Goal: Information Seeking & Learning: Learn about a topic

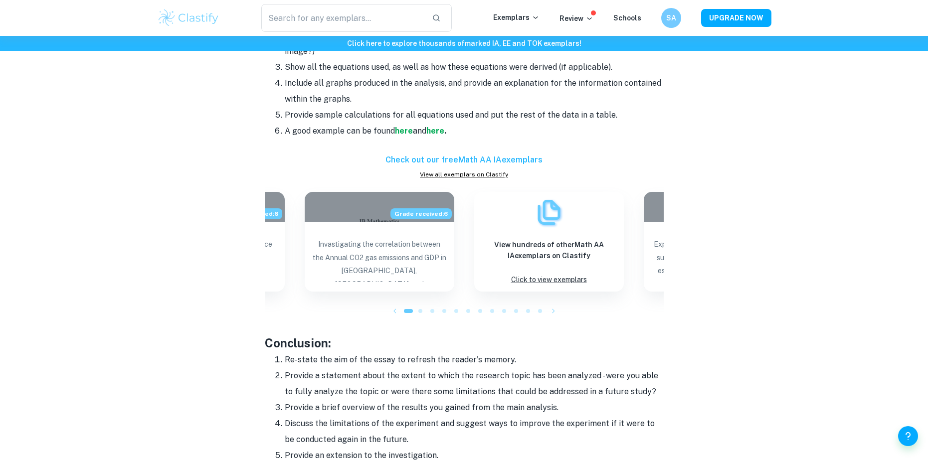
scroll to position [945, 0]
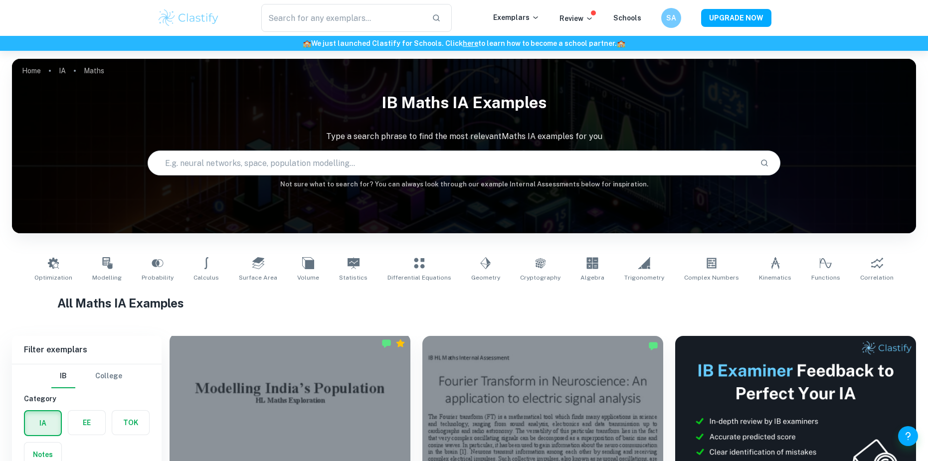
scroll to position [200, 0]
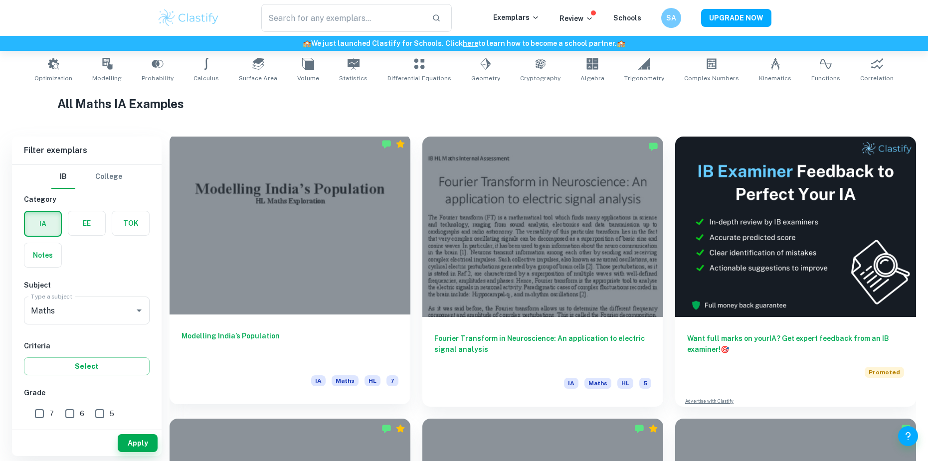
click at [209, 259] on div at bounding box center [290, 224] width 241 height 181
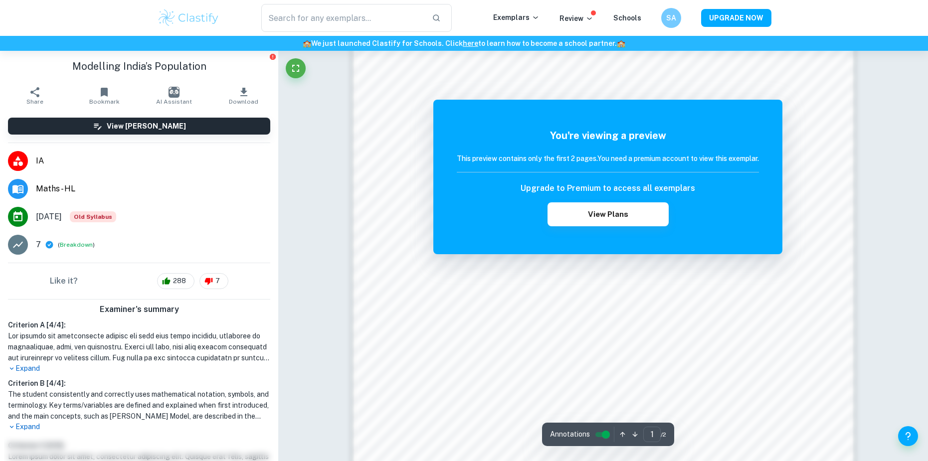
scroll to position [1084, 0]
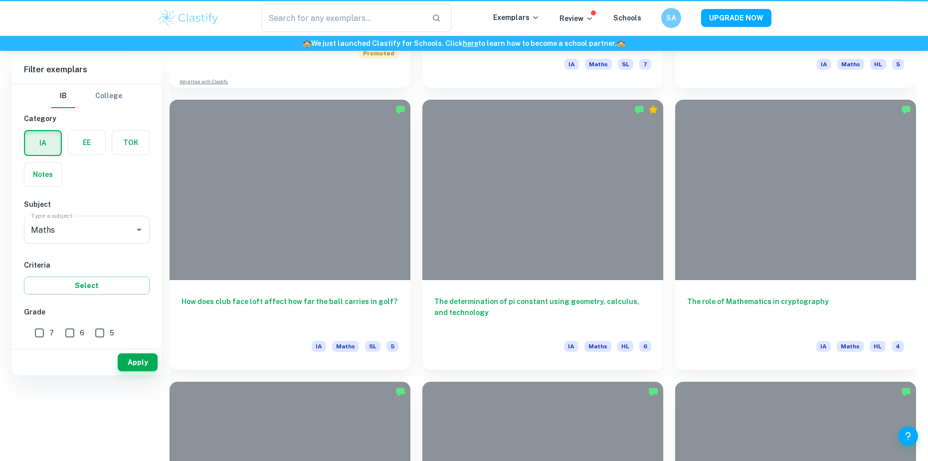
scroll to position [200, 0]
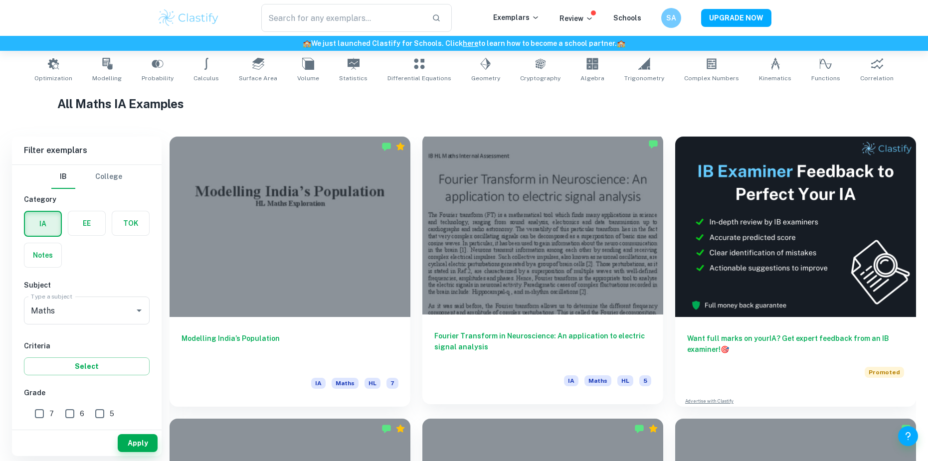
click at [508, 222] on div at bounding box center [542, 224] width 241 height 181
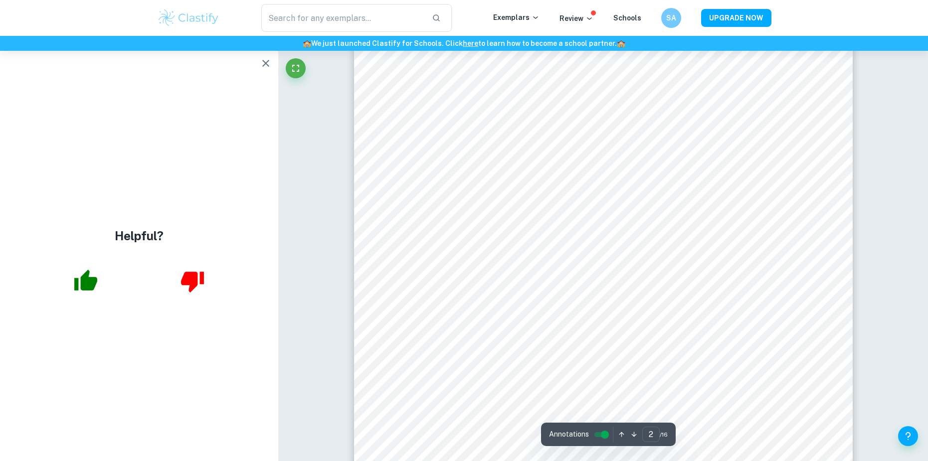
scroll to position [1047, 0]
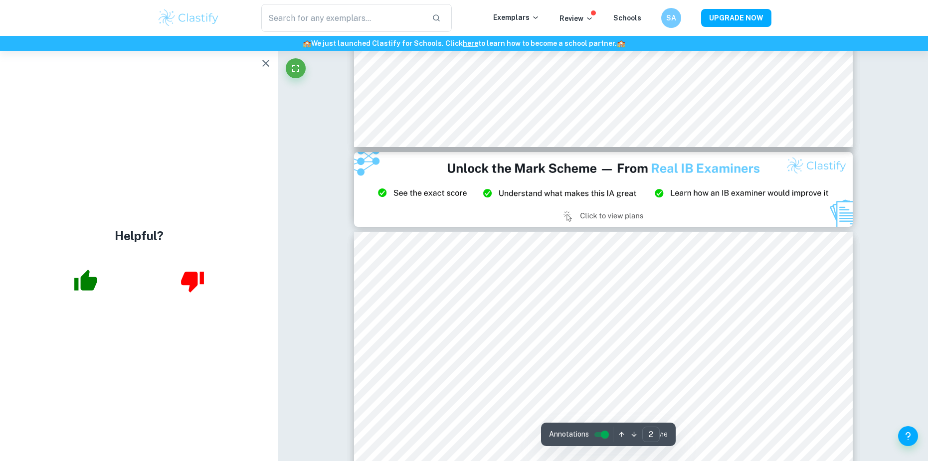
type input "3"
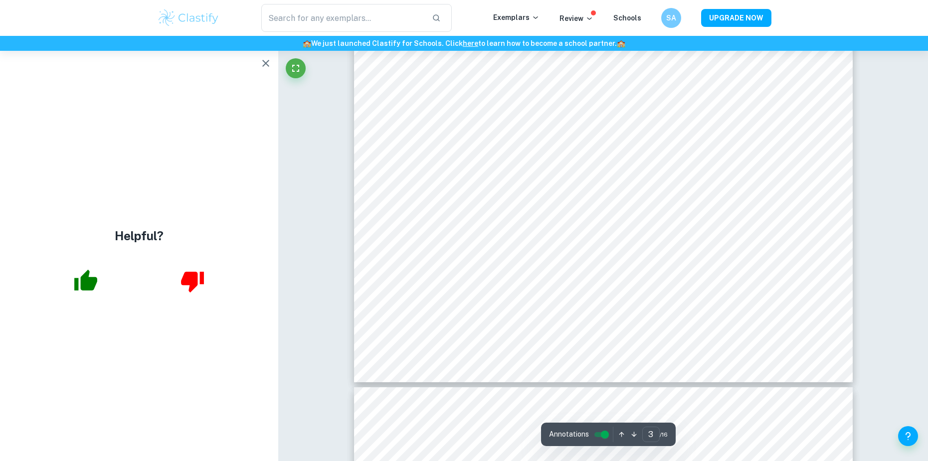
scroll to position [2095, 0]
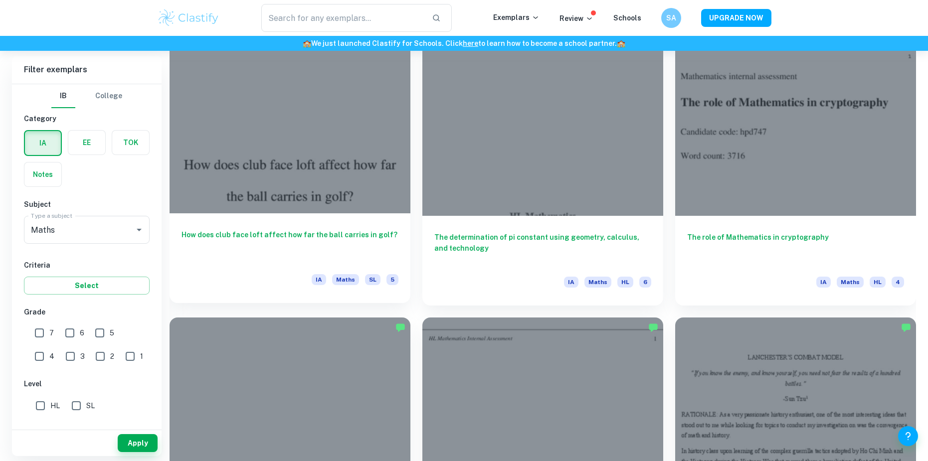
scroll to position [1147, 0]
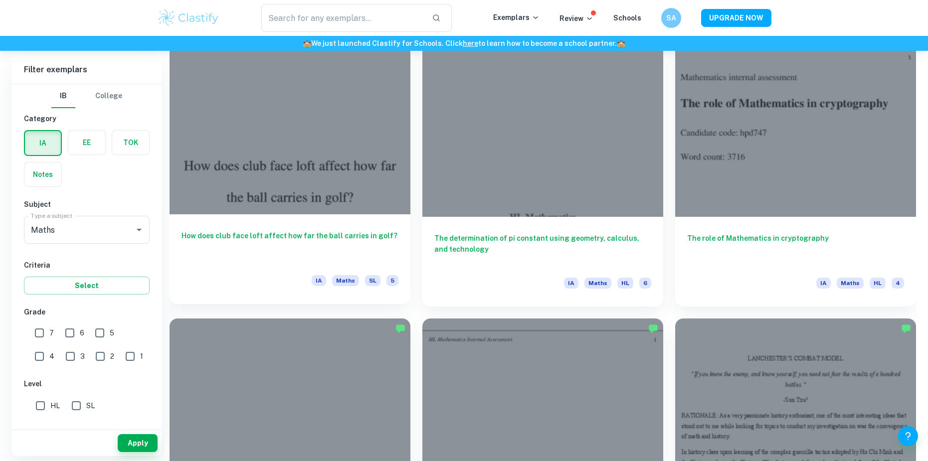
click at [304, 154] on div at bounding box center [290, 124] width 241 height 181
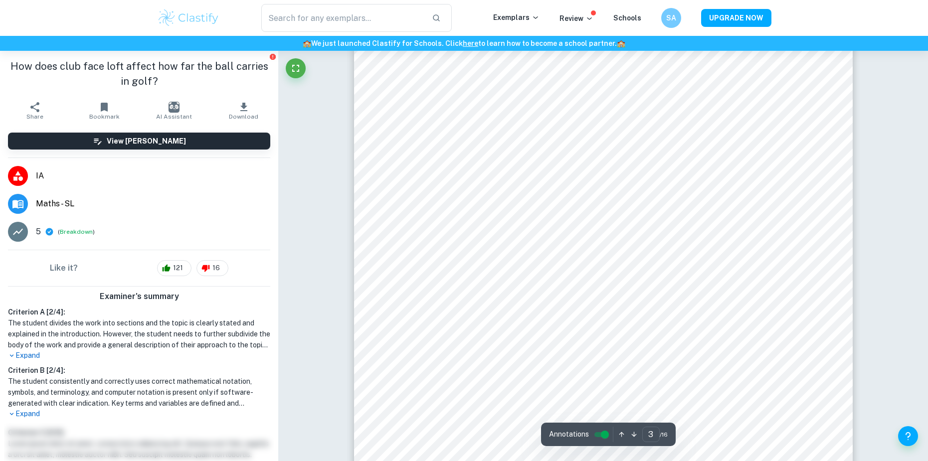
scroll to position [1696, 0]
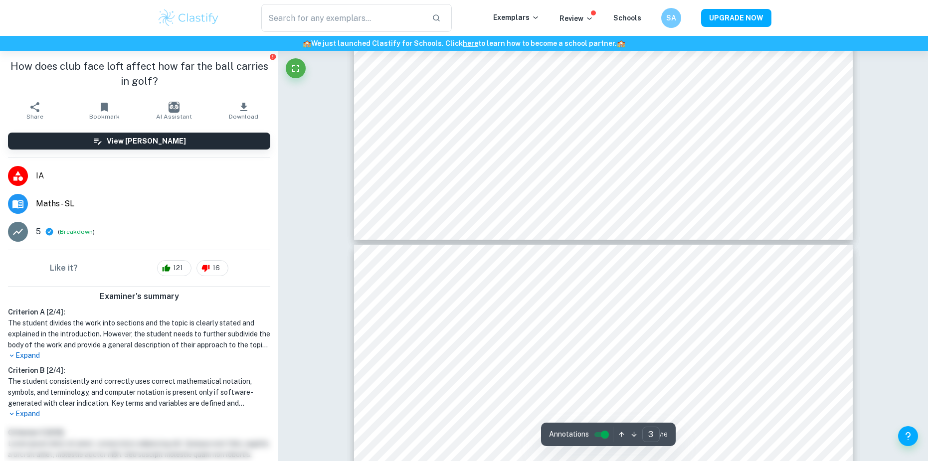
type input "4"
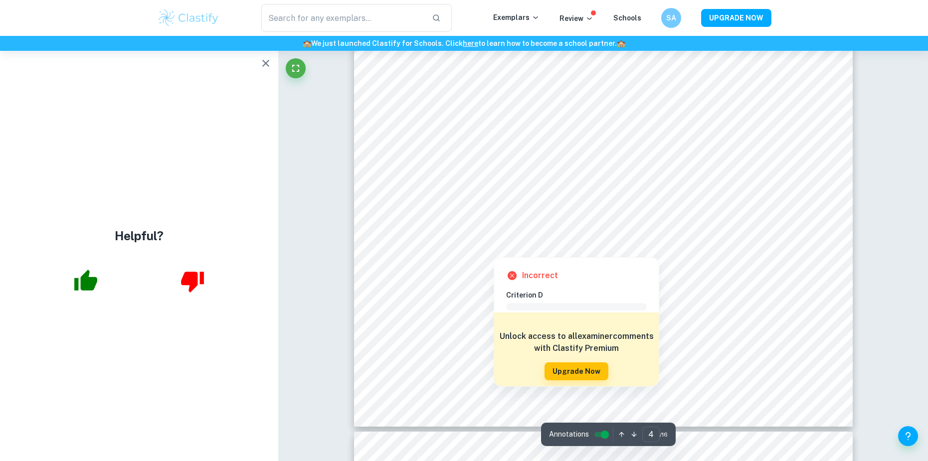
scroll to position [2394, 0]
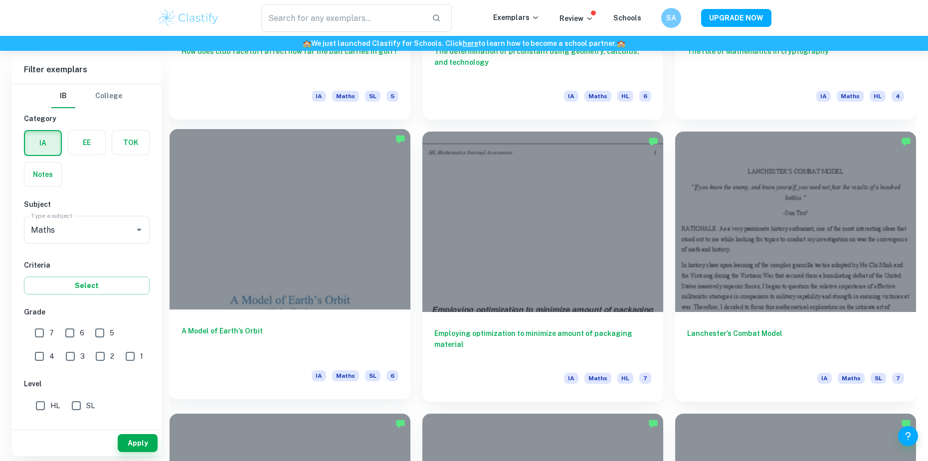
scroll to position [1347, 0]
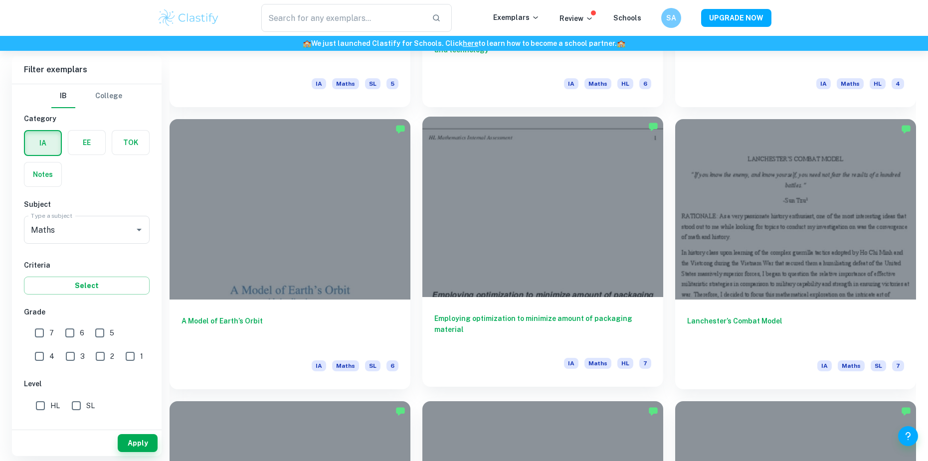
click at [541, 225] on div at bounding box center [542, 207] width 241 height 181
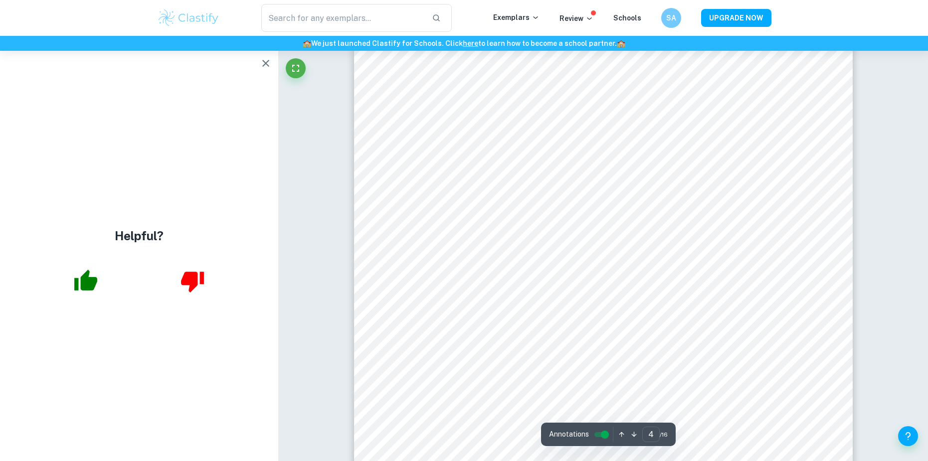
scroll to position [2544, 0]
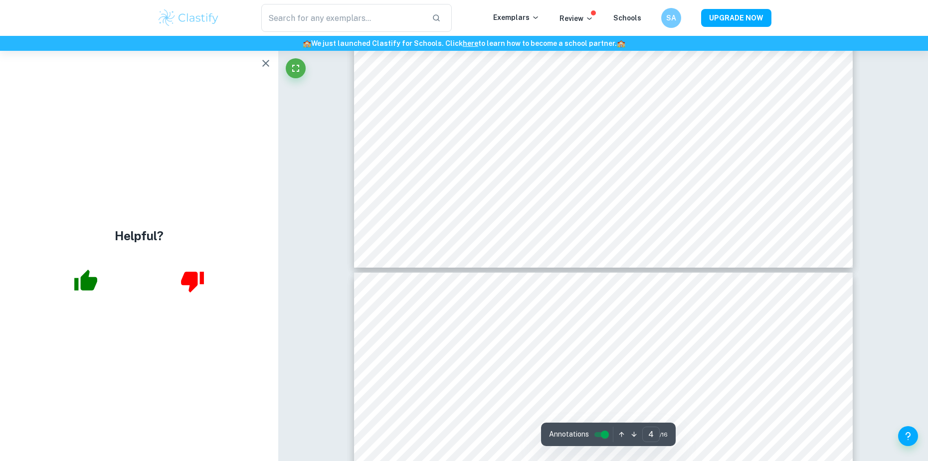
type input "5"
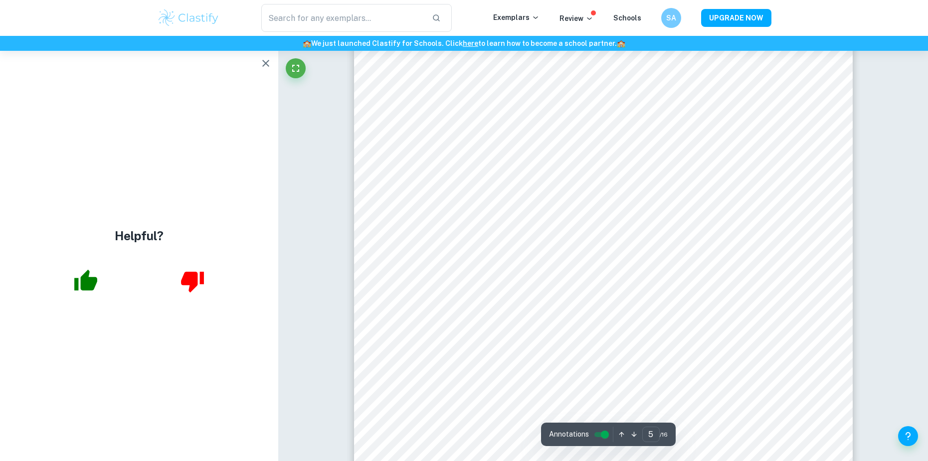
scroll to position [3142, 0]
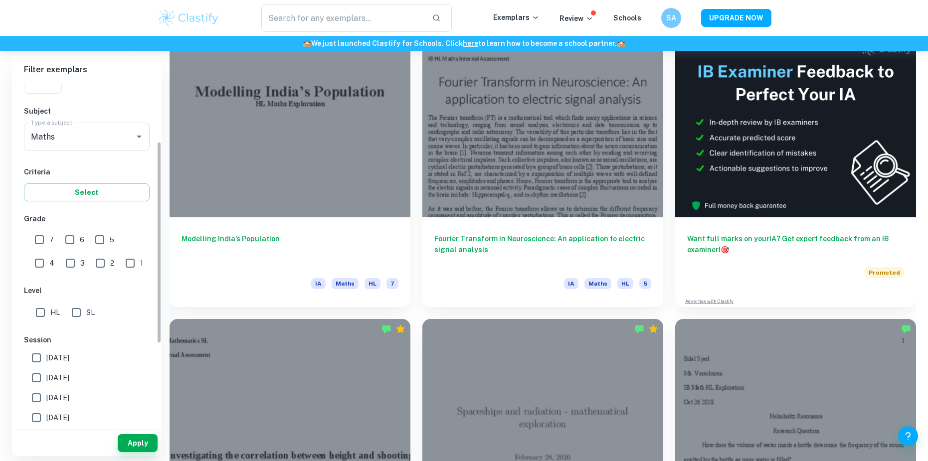
scroll to position [100, 0]
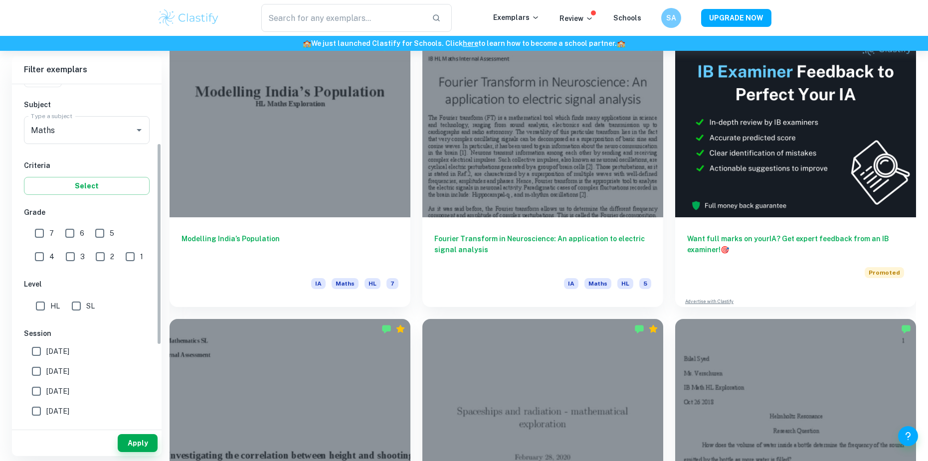
click at [41, 238] on input "7" at bounding box center [39, 233] width 20 height 20
checkbox input "true"
click at [135, 445] on button "Apply" at bounding box center [138, 443] width 40 height 18
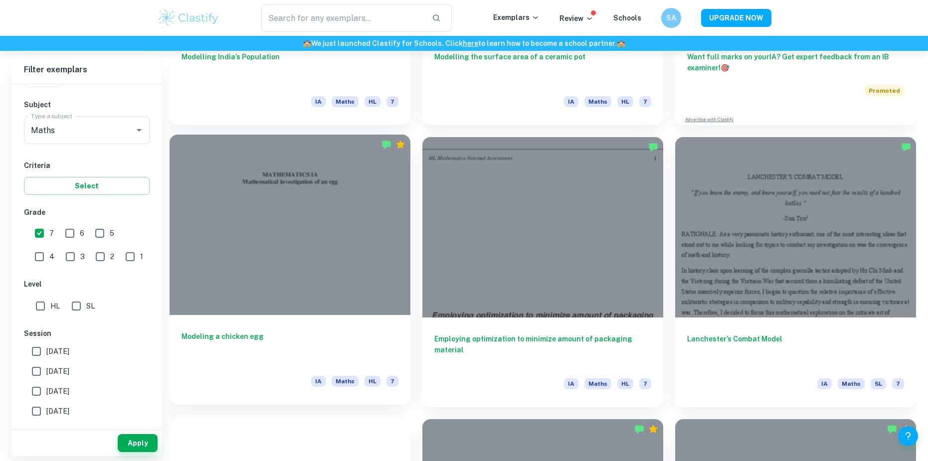
scroll to position [499, 0]
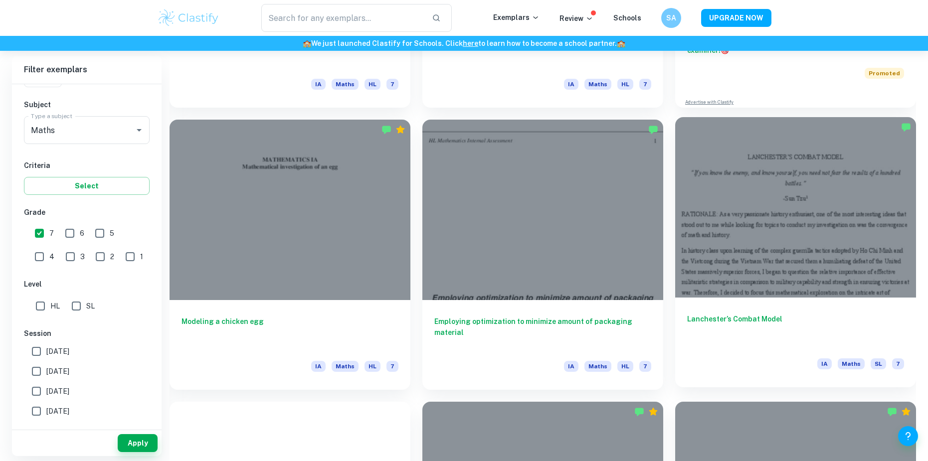
click at [798, 261] on div at bounding box center [795, 207] width 241 height 181
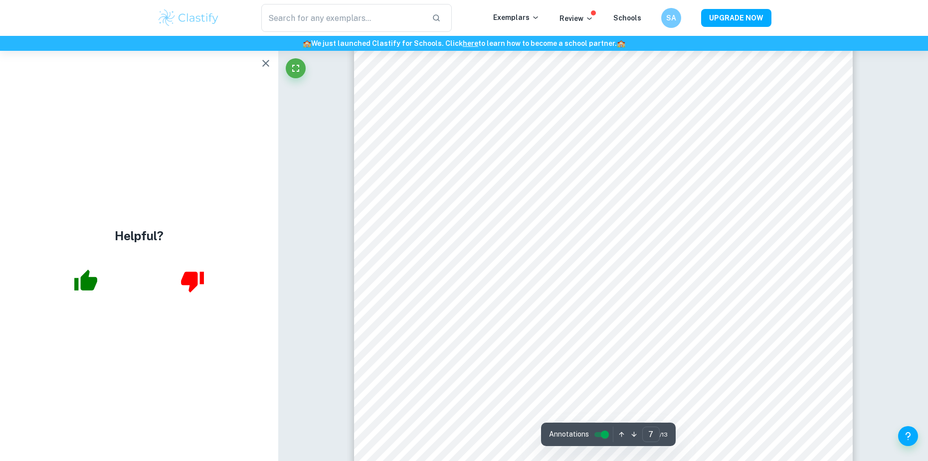
scroll to position [4589, 0]
click at [858, 199] on div "Correct Criterion A The topic of the Internal assessment is stated clearly and …" at bounding box center [603, 169] width 650 height 9415
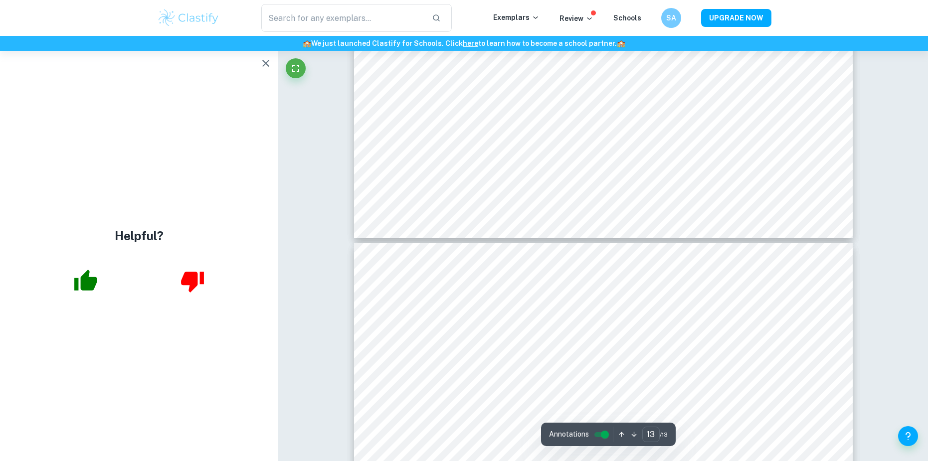
type input "12"
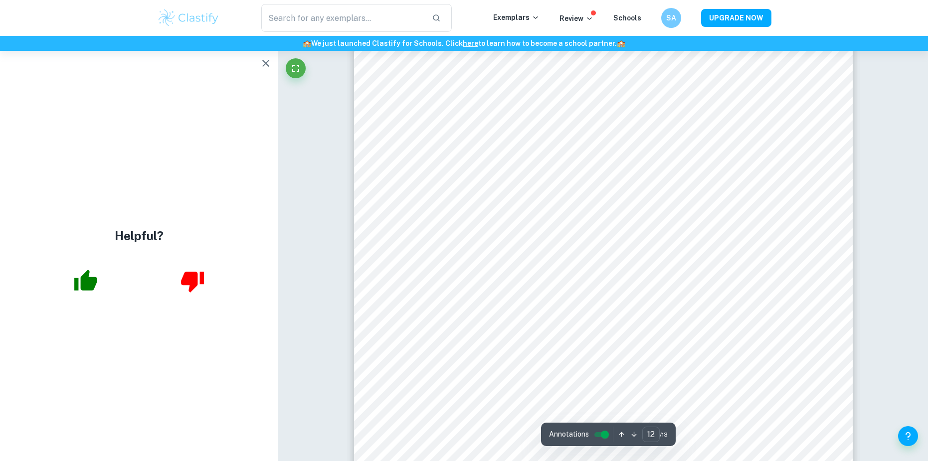
scroll to position [8180, 0]
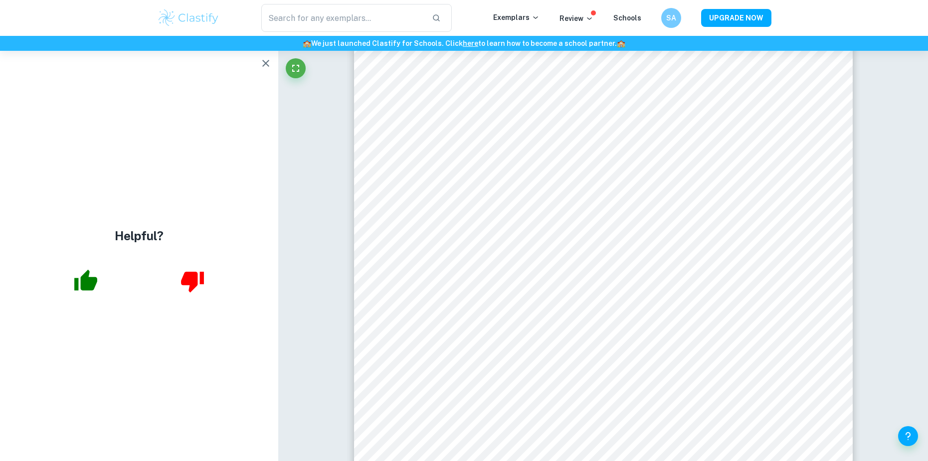
drag, startPoint x: 164, startPoint y: 0, endPoint x: 310, endPoint y: 206, distance: 253.0
